Goal: Information Seeking & Learning: Learn about a topic

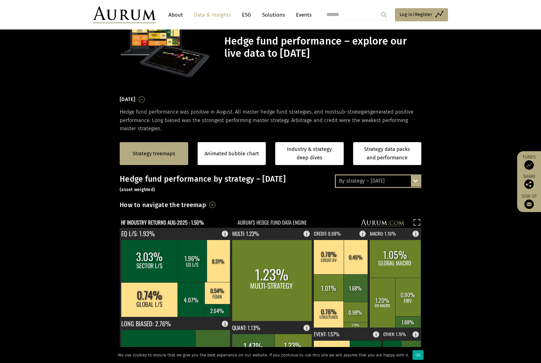
scroll to position [94, 0]
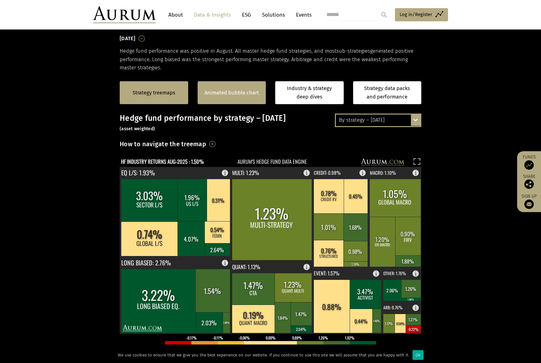
click at [238, 100] on div "Animated bubble chart" at bounding box center [231, 92] width 68 height 23
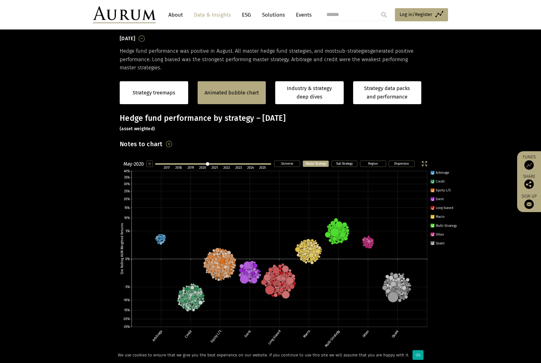
scroll to position [94, 0]
